Goal: Complete application form: Complete application form

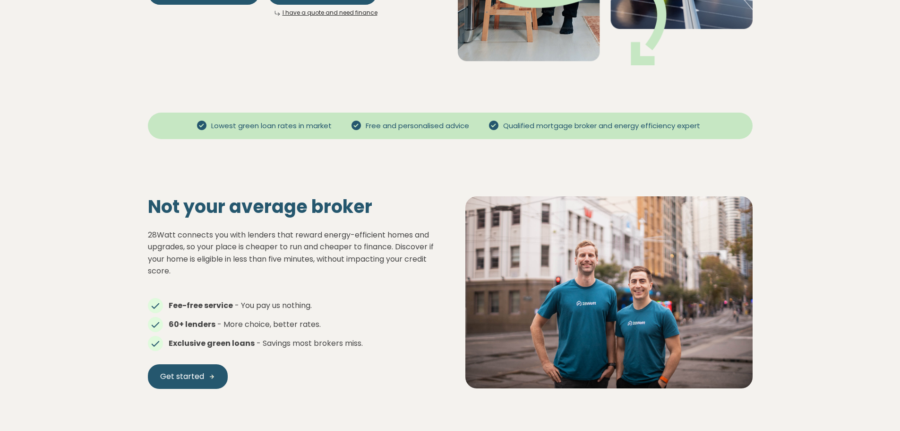
scroll to position [378, 0]
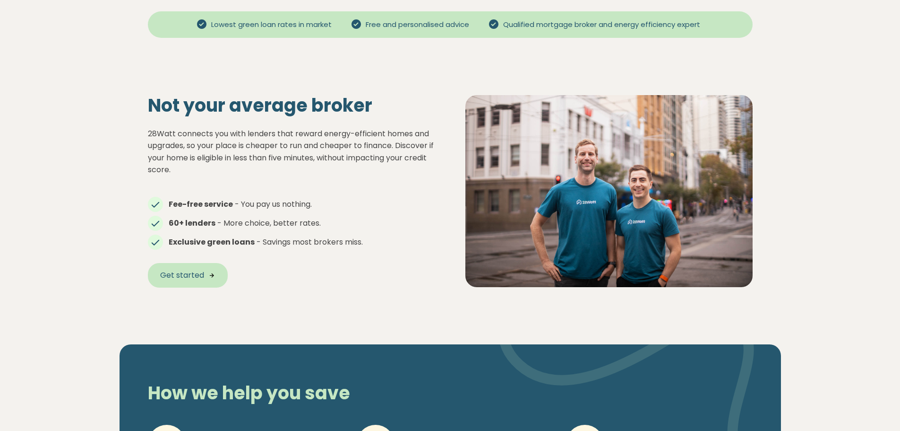
click at [181, 281] on started "Get started" at bounding box center [188, 275] width 80 height 25
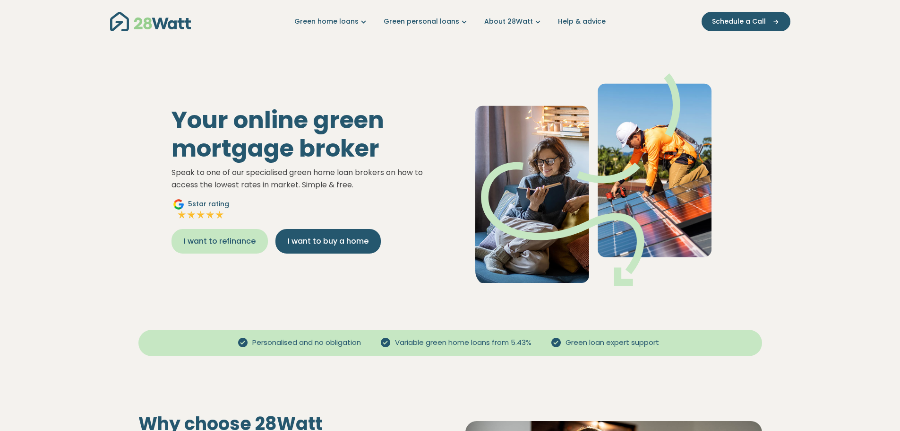
click at [200, 241] on span "I want to refinance" at bounding box center [220, 240] width 72 height 11
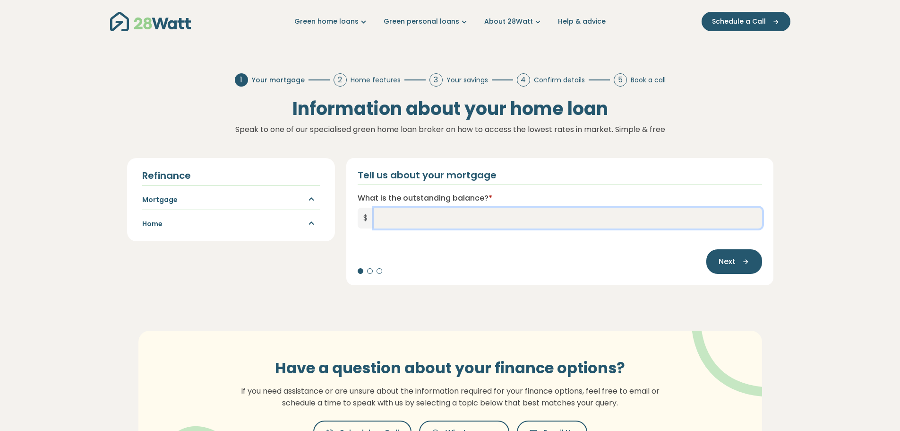
click at [383, 214] on input "What is the outstanding balance? *" at bounding box center [568, 217] width 388 height 21
type input "*********"
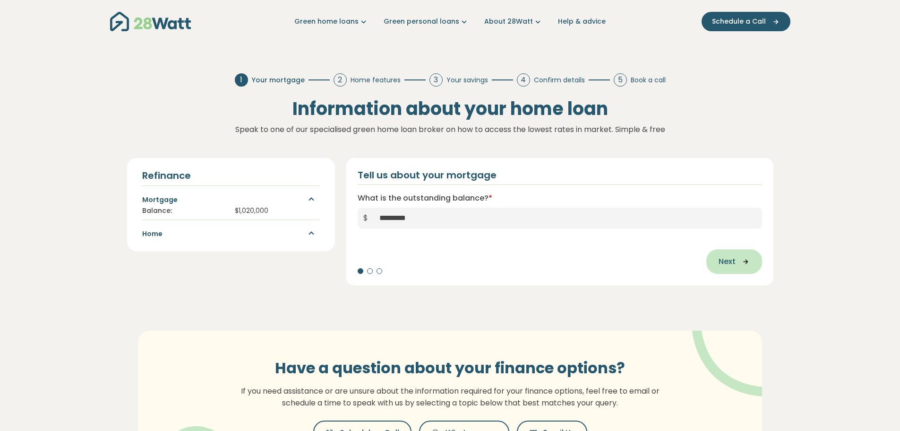
click at [741, 263] on icon "button" at bounding box center [743, 261] width 14 height 9
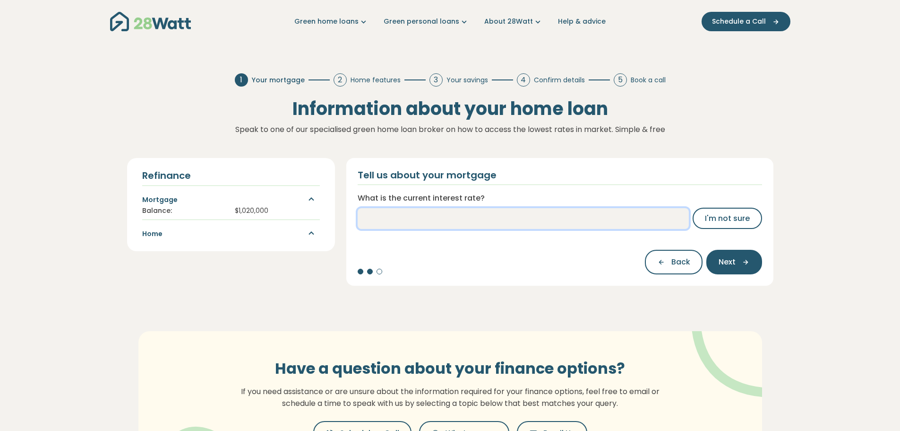
click at [629, 219] on input "What is the current interest rate?" at bounding box center [523, 218] width 331 height 21
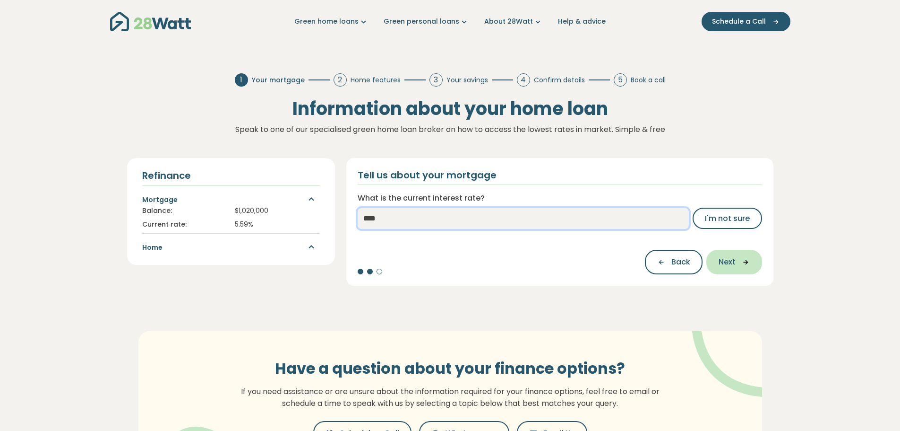
type input "****"
click at [724, 263] on span "Next" at bounding box center [727, 261] width 17 height 11
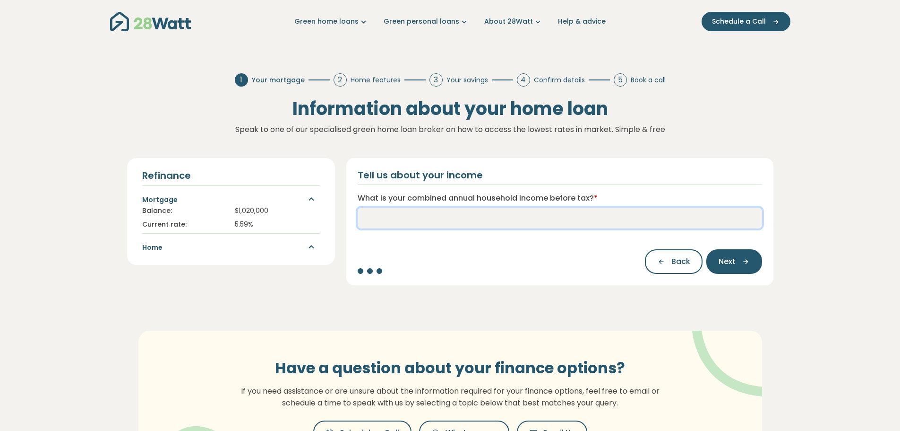
click at [579, 217] on input "What is your combined annual household income before tax? *" at bounding box center [560, 217] width 405 height 21
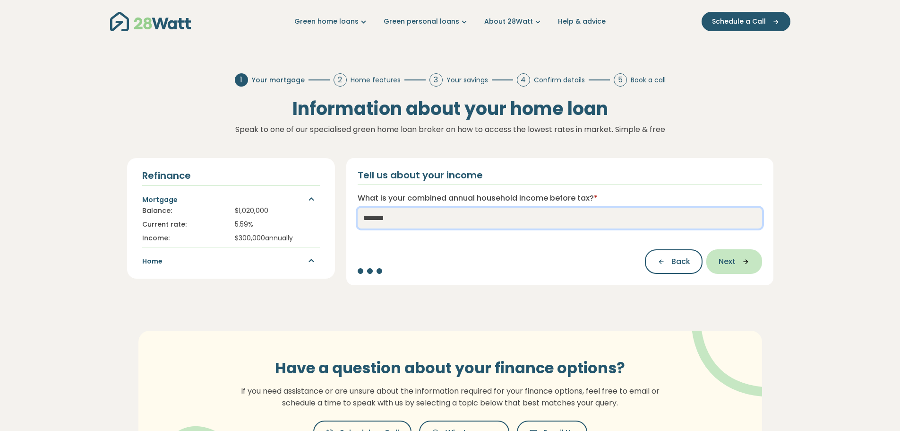
type input "*******"
click at [728, 257] on span "Next" at bounding box center [727, 261] width 17 height 11
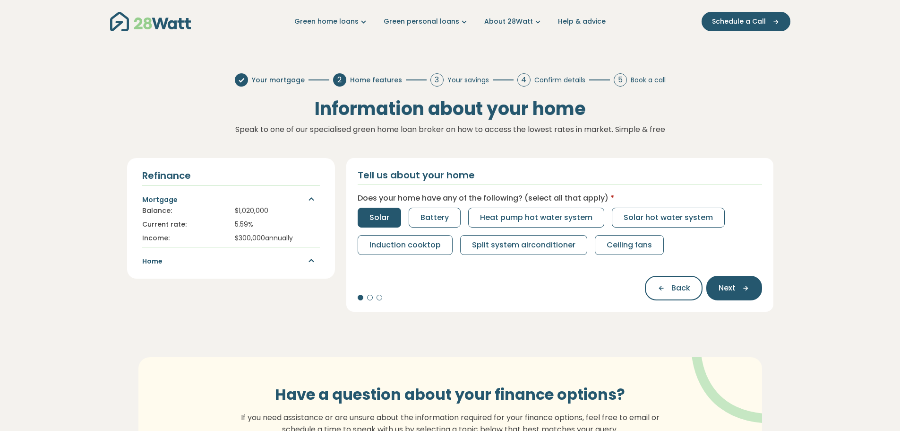
click at [378, 213] on span "Solar" at bounding box center [380, 217] width 20 height 11
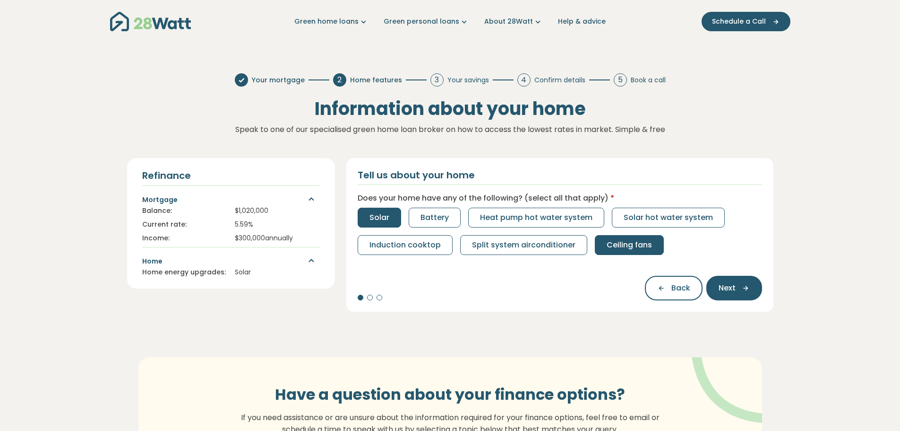
click at [614, 241] on span "Ceiling fans" at bounding box center [629, 244] width 45 height 11
click at [528, 241] on span "Split system airconditioner" at bounding box center [523, 244] width 103 height 11
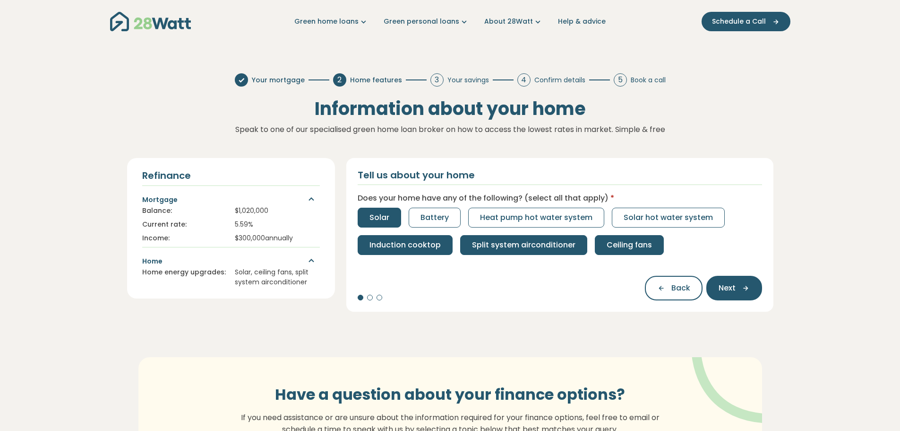
click at [427, 237] on button "Induction cooktop" at bounding box center [405, 245] width 95 height 20
click at [724, 282] on span "Next" at bounding box center [727, 287] width 17 height 11
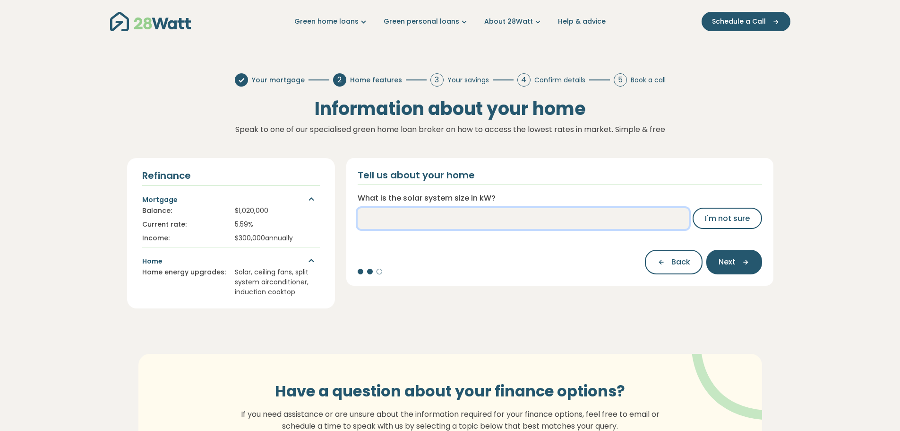
click at [419, 219] on input "What is the solar system size in kW?" at bounding box center [523, 218] width 331 height 21
